Goal: Information Seeking & Learning: Learn about a topic

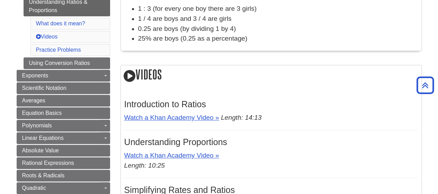
scroll to position [208, 0]
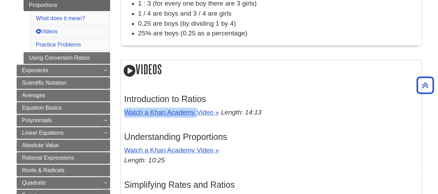
drag, startPoint x: 121, startPoint y: 109, endPoint x: 196, endPoint y: 117, distance: 75.9
click at [196, 117] on div "Introduction to Ratios Watch a Khan Academy Video » Length: 14:13 Understanding…" at bounding box center [271, 175] width 301 height 184
click at [345, 151] on p "Watch a Khan Academy Video » Length: 10:25" at bounding box center [271, 155] width 294 height 20
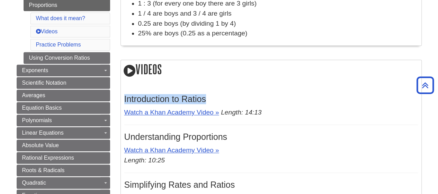
drag, startPoint x: 124, startPoint y: 98, endPoint x: 212, endPoint y: 97, distance: 88.0
click at [212, 97] on h3 "Introduction to Ratios" at bounding box center [271, 99] width 294 height 10
copy h3 "Introduction to Ratios"
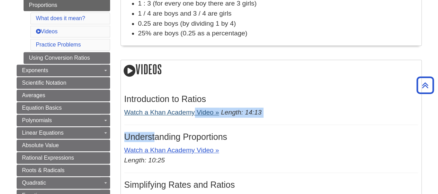
drag, startPoint x: 155, startPoint y: 128, endPoint x: 195, endPoint y: 112, distance: 43.1
click at [195, 112] on div "Introduction to Ratios Watch a Khan Academy Video » Length: 14:13 Understanding…" at bounding box center [271, 175] width 294 height 177
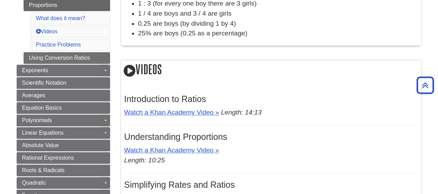
click at [376, 165] on div "Introduction to Ratios Watch a Khan Academy Video » Length: 14:13 Understanding…" at bounding box center [271, 175] width 294 height 177
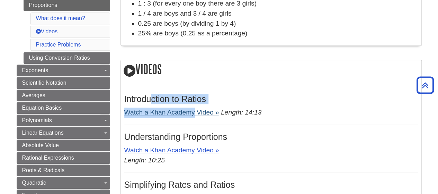
drag, startPoint x: 150, startPoint y: 102, endPoint x: 195, endPoint y: 113, distance: 46.6
click at [195, 113] on div "Introduction to Ratios Watch a Khan Academy Video » Length: 14:13 Understanding…" at bounding box center [271, 175] width 294 height 177
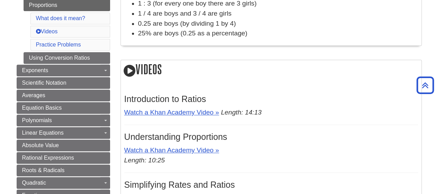
click at [233, 60] on h2 "Videos" at bounding box center [271, 70] width 301 height 20
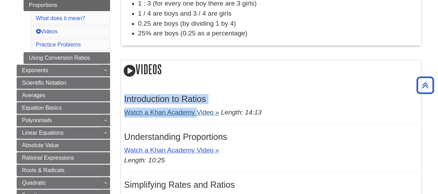
drag, startPoint x: 123, startPoint y: 99, endPoint x: 197, endPoint y: 114, distance: 74.9
click at [197, 114] on div "Introduction to Ratios Watch a Khan Academy Video » Length: 14:13 Understanding…" at bounding box center [271, 175] width 301 height 184
copy div "Introduction to Ratios Watch a Khan Academy"
